Goal: Navigation & Orientation: Find specific page/section

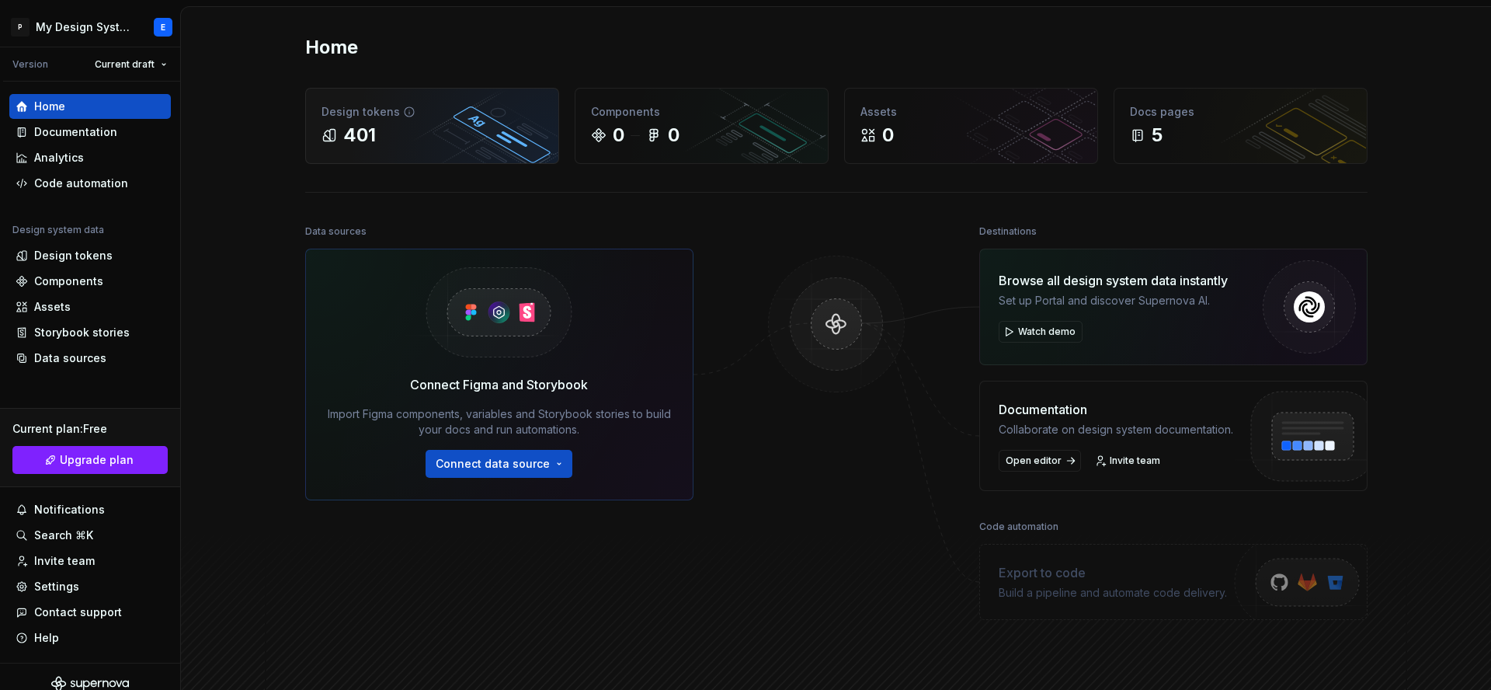
click at [375, 134] on div "401" at bounding box center [359, 135] width 33 height 25
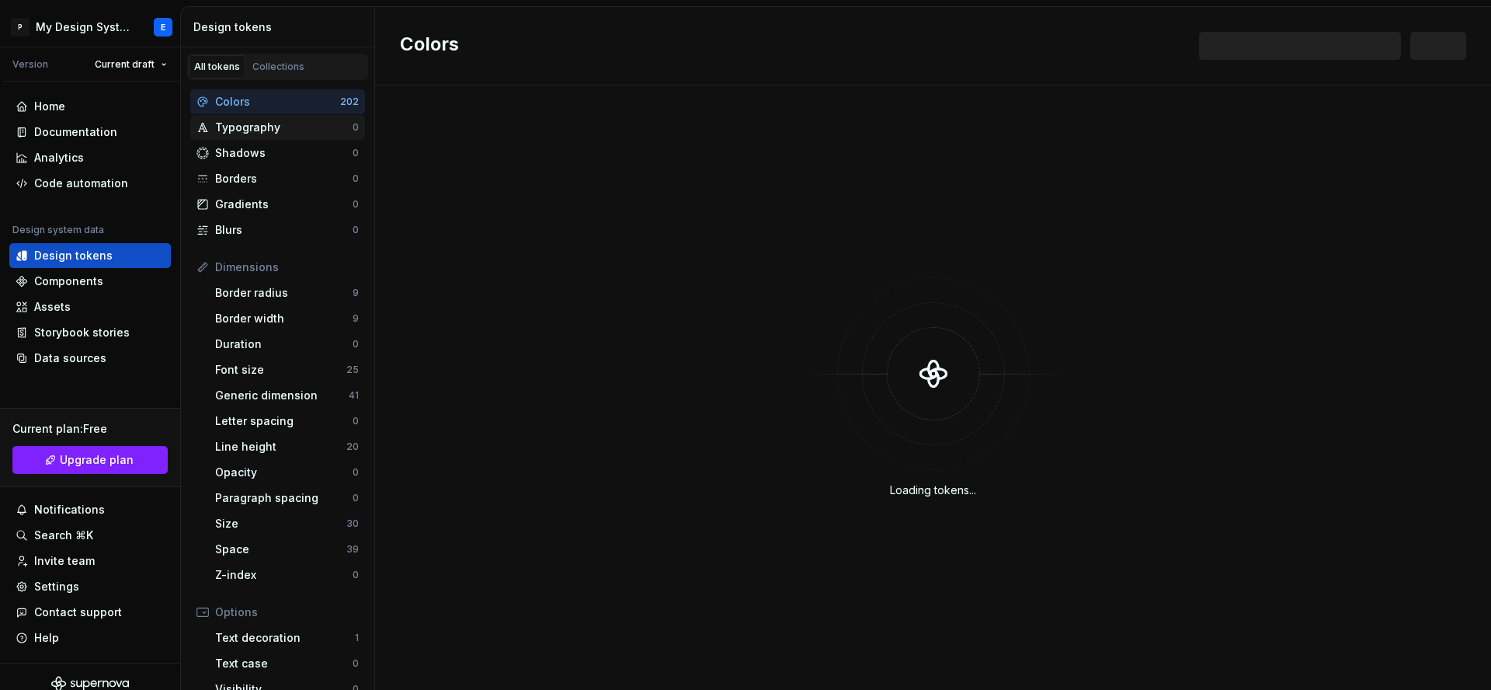
click at [234, 120] on div "Typography" at bounding box center [283, 128] width 137 height 16
click at [248, 103] on div "Colors" at bounding box center [277, 102] width 125 height 16
click at [297, 127] on div "Typography" at bounding box center [283, 128] width 137 height 16
click at [290, 99] on div "Colors" at bounding box center [277, 102] width 125 height 16
click at [253, 103] on div "Colors" at bounding box center [277, 102] width 125 height 16
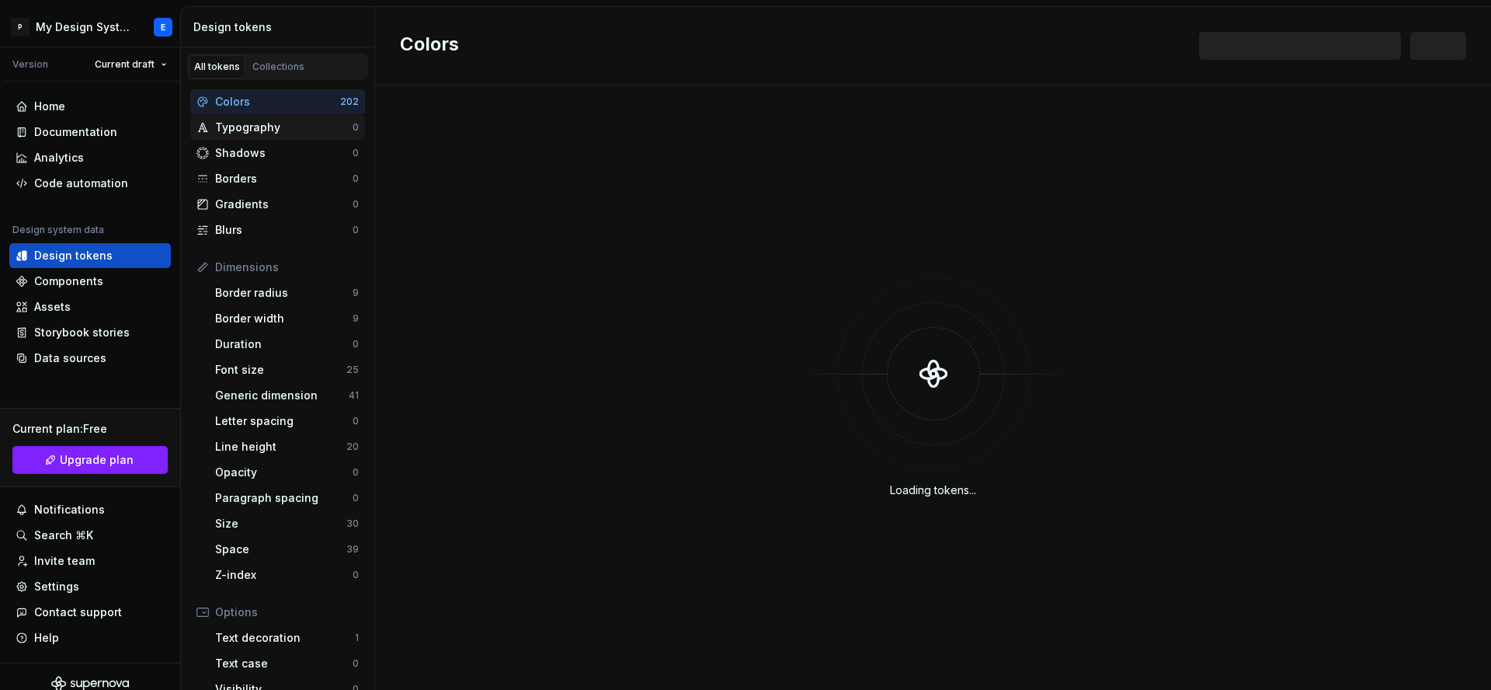
click at [252, 126] on div "Typography" at bounding box center [283, 128] width 137 height 16
click at [259, 104] on div "Colors" at bounding box center [277, 102] width 125 height 16
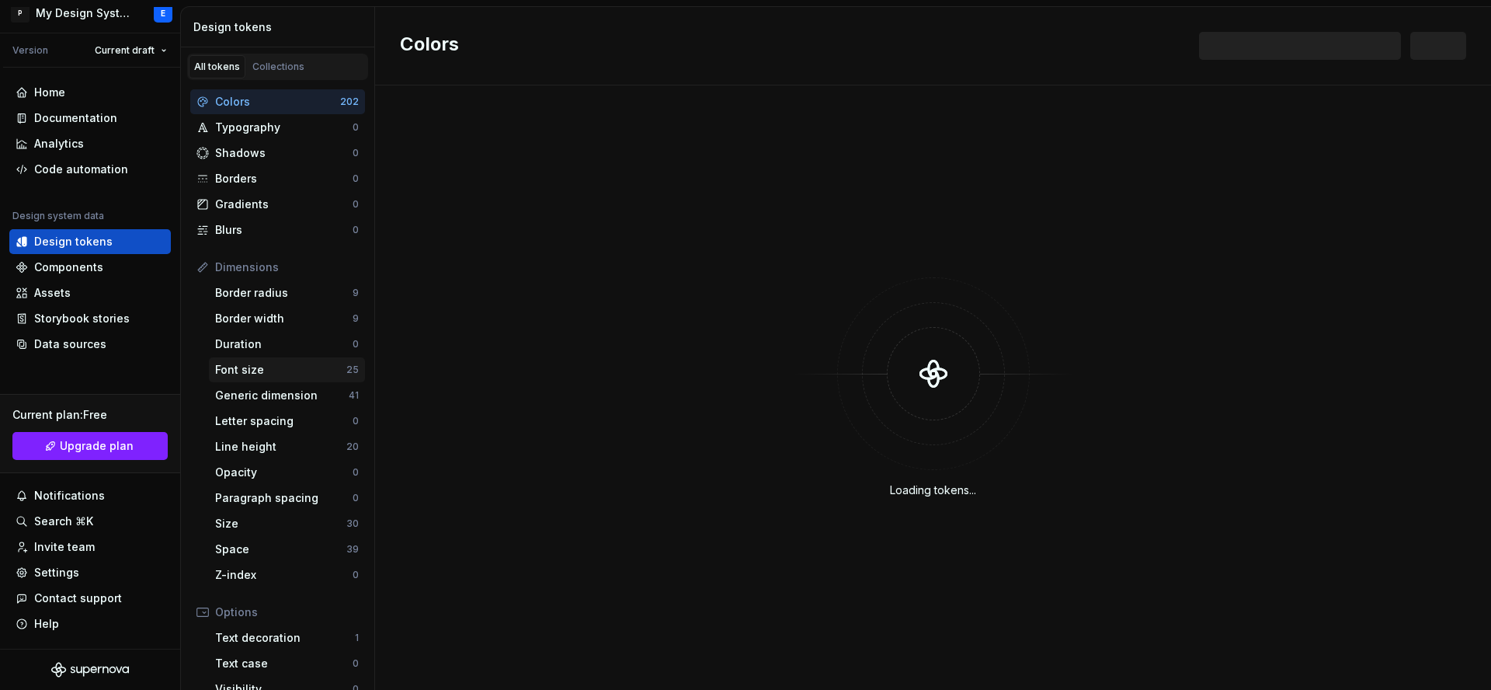
click at [259, 370] on div "Font size" at bounding box center [280, 370] width 131 height 16
click at [322, 103] on div "Colors" at bounding box center [277, 102] width 125 height 16
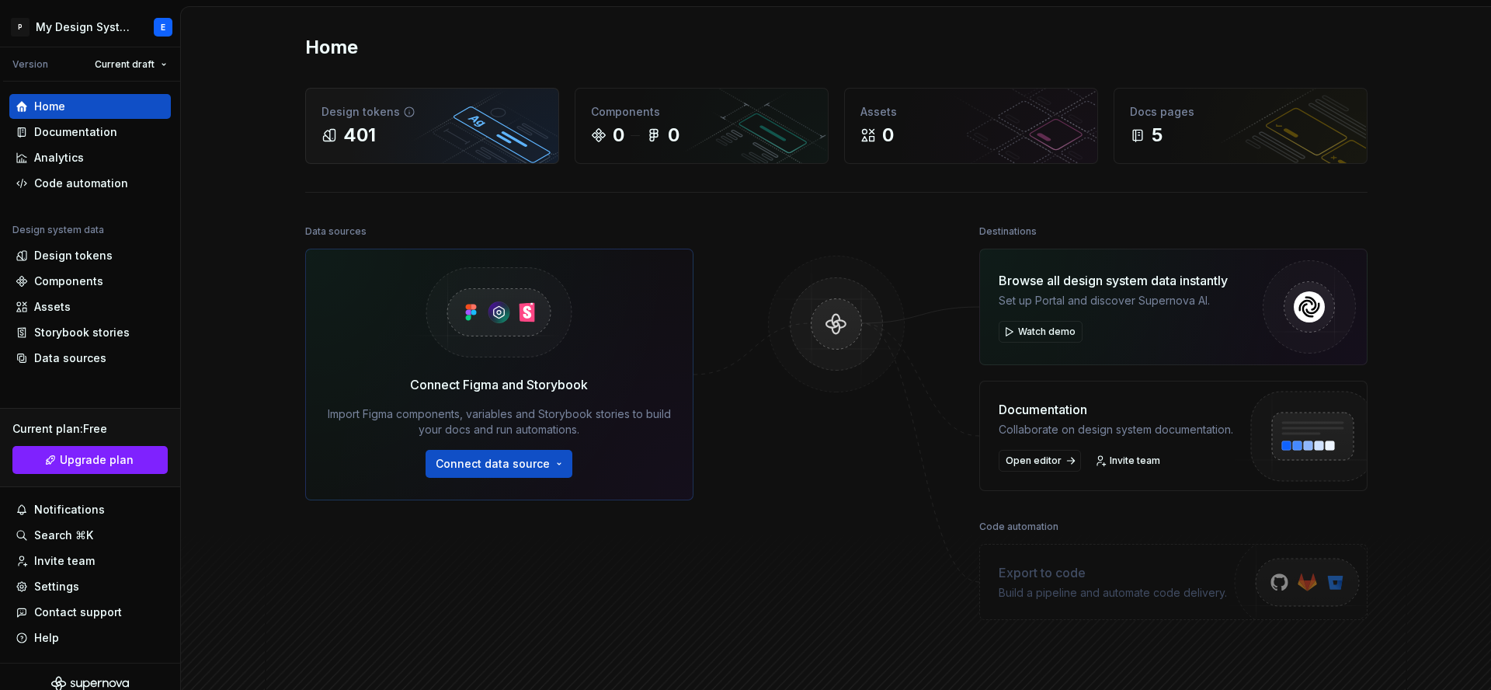
click at [367, 135] on div "401" at bounding box center [359, 135] width 33 height 25
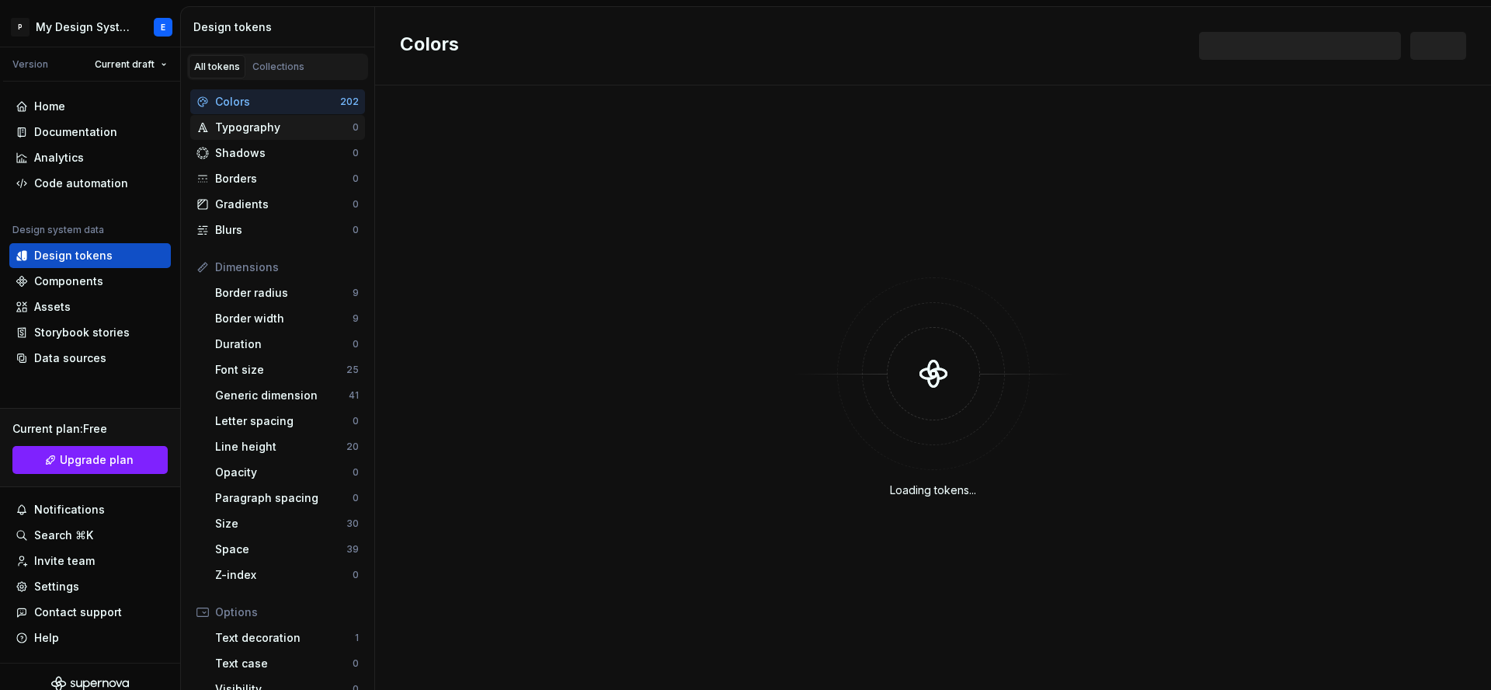
click at [245, 127] on div "Typography" at bounding box center [283, 128] width 137 height 16
click at [266, 105] on div "Colors" at bounding box center [277, 102] width 125 height 16
click at [271, 359] on div "Font size 25" at bounding box center [287, 369] width 156 height 25
click at [284, 378] on div "Font size 25" at bounding box center [287, 369] width 156 height 25
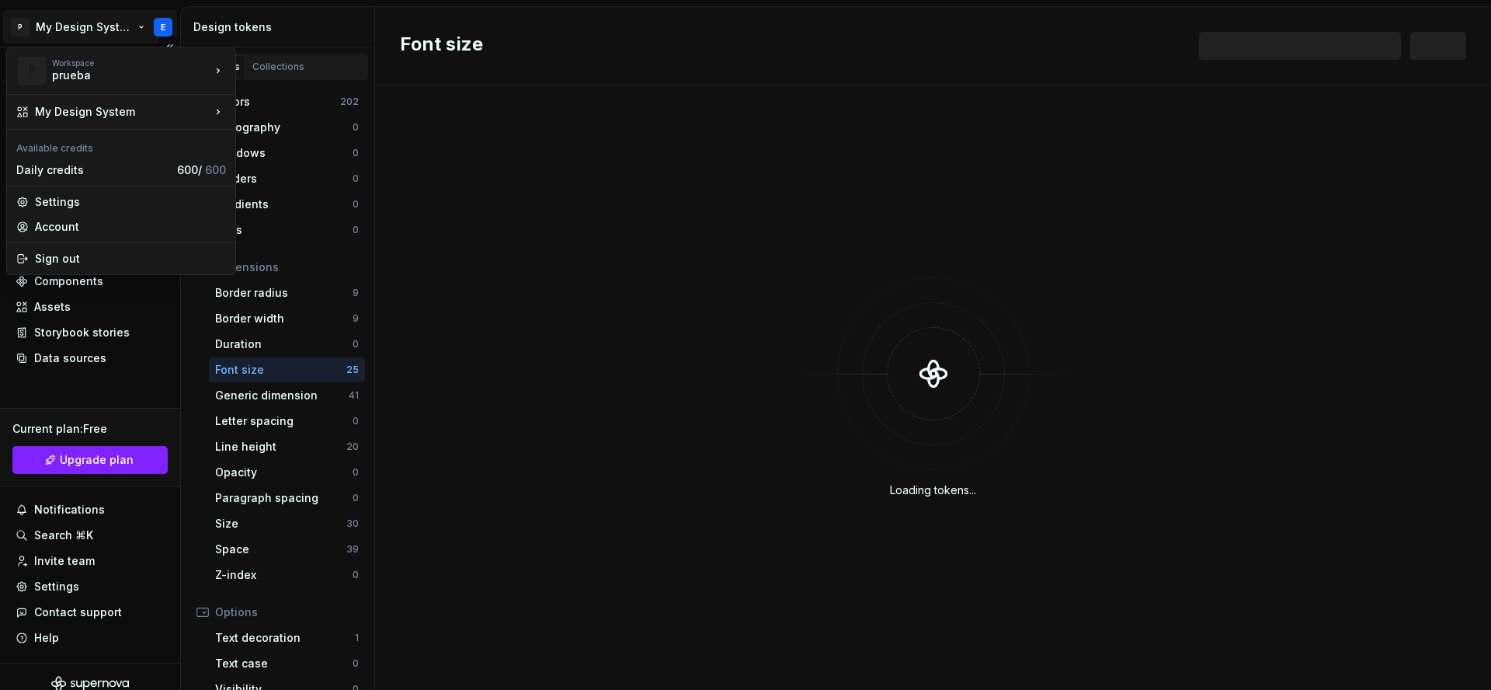
click at [162, 19] on html "P My Design System E Version Current draft Home Documentation Analytics Code au…" at bounding box center [745, 345] width 1491 height 690
click at [289, 140] on div "sin tokens" at bounding box center [311, 146] width 101 height 16
